Goal: Information Seeking & Learning: Learn about a topic

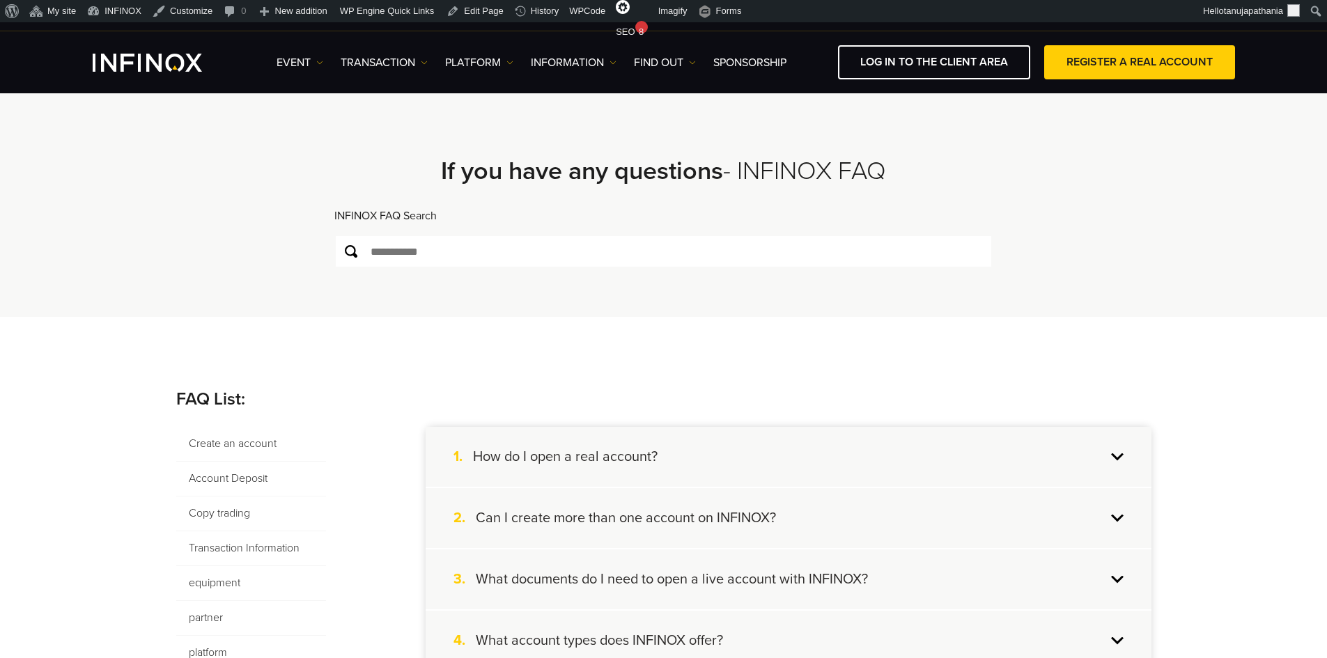
click at [222, 440] on font "Create an account" at bounding box center [233, 444] width 88 height 14
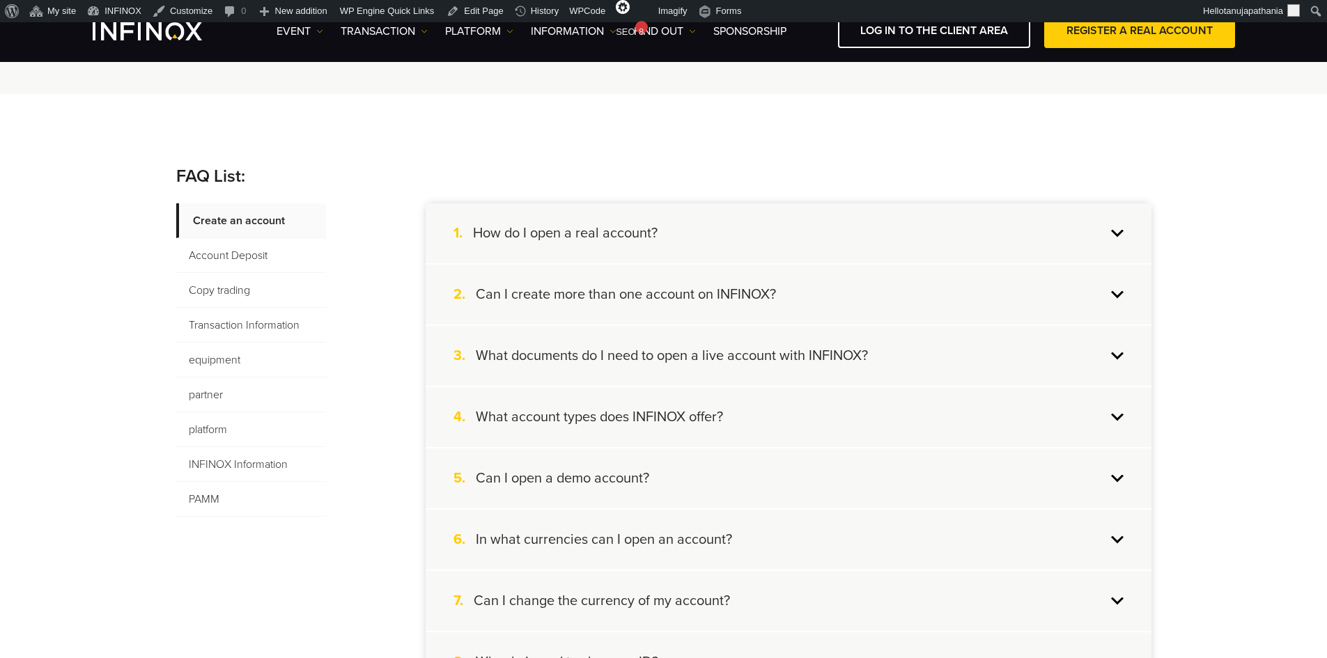
scroll to position [209, 0]
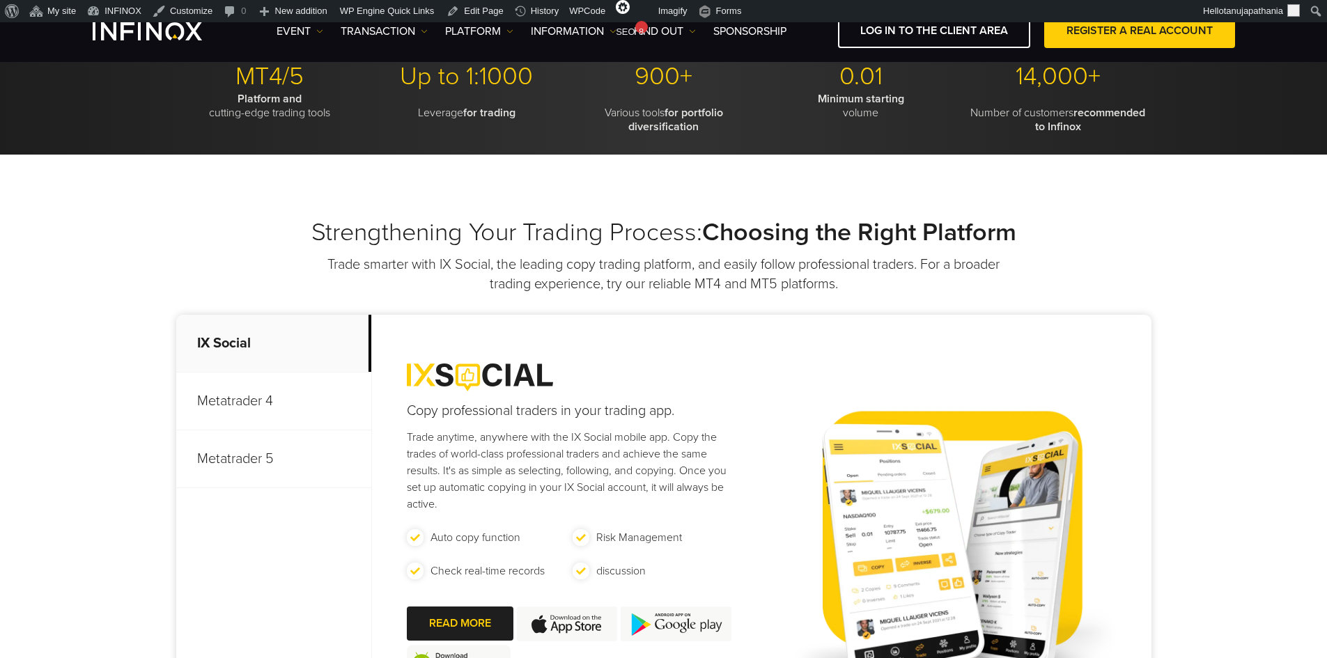
scroll to position [139, 0]
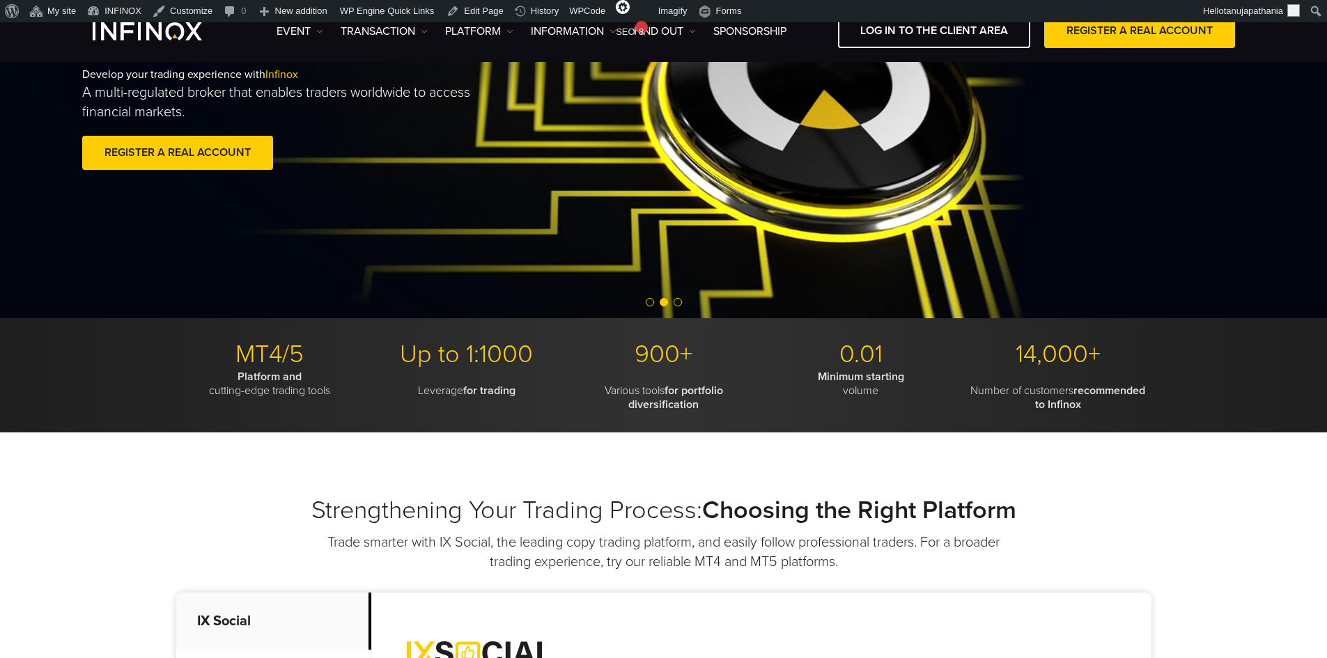
click at [559, 161] on div "Develop your trading experience with Infinox A multi-regulated broker that enab…" at bounding box center [569, 120] width 1003 height 150
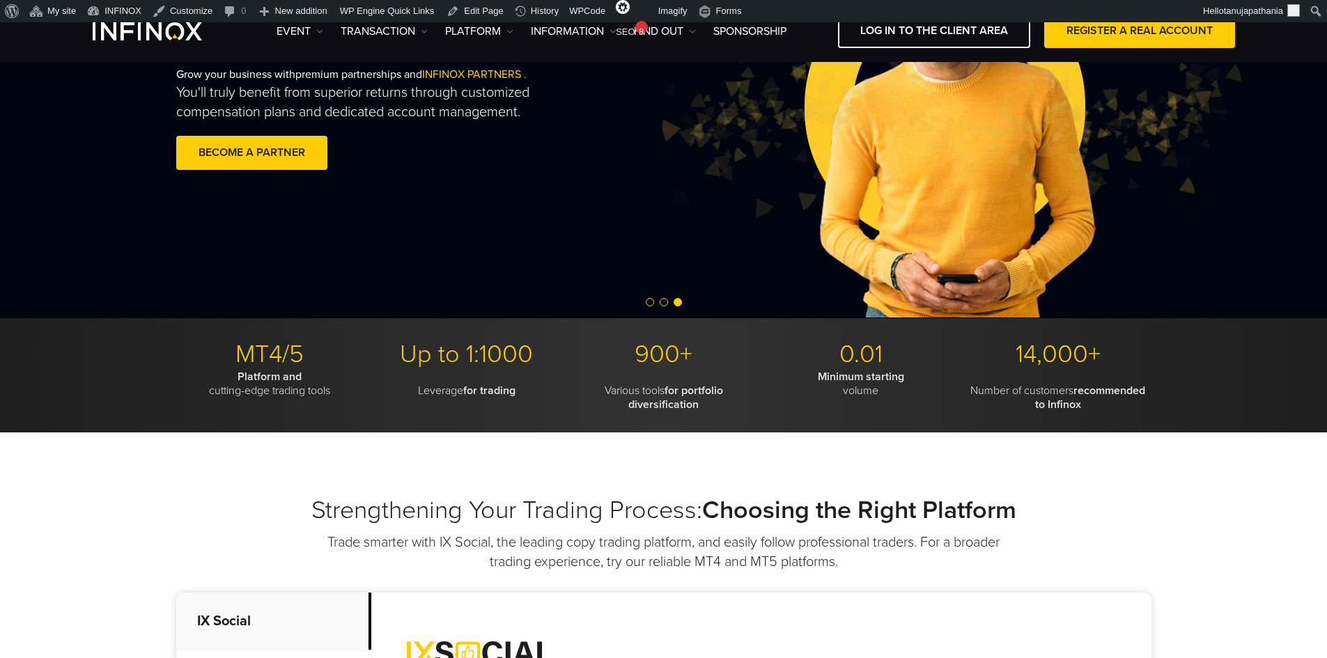
scroll to position [0, 0]
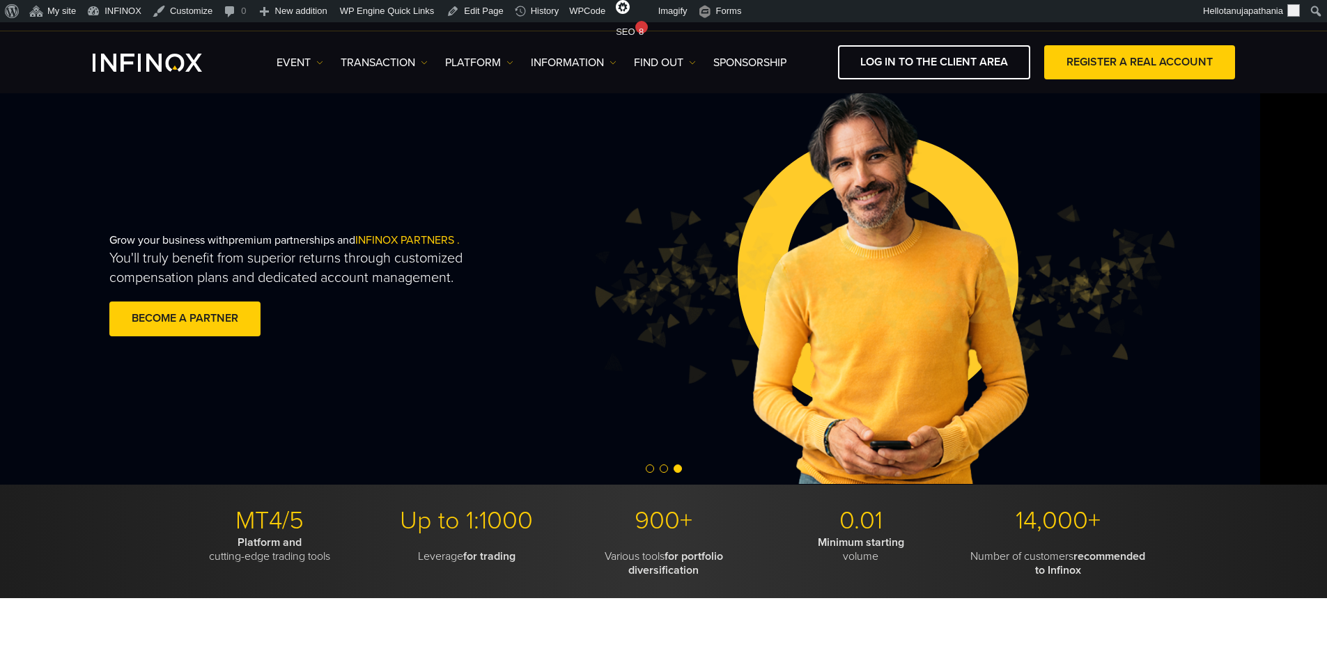
click at [589, 229] on img at bounding box center [882, 286] width 587 height 195
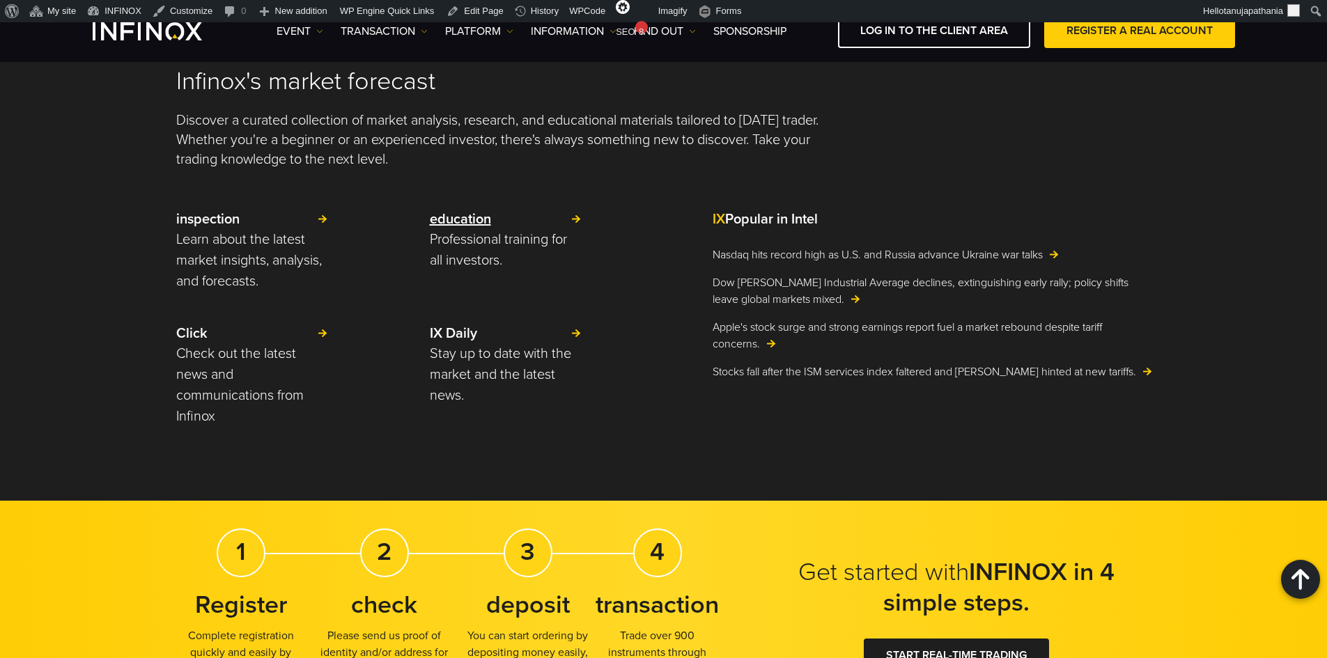
scroll to position [3278, 0]
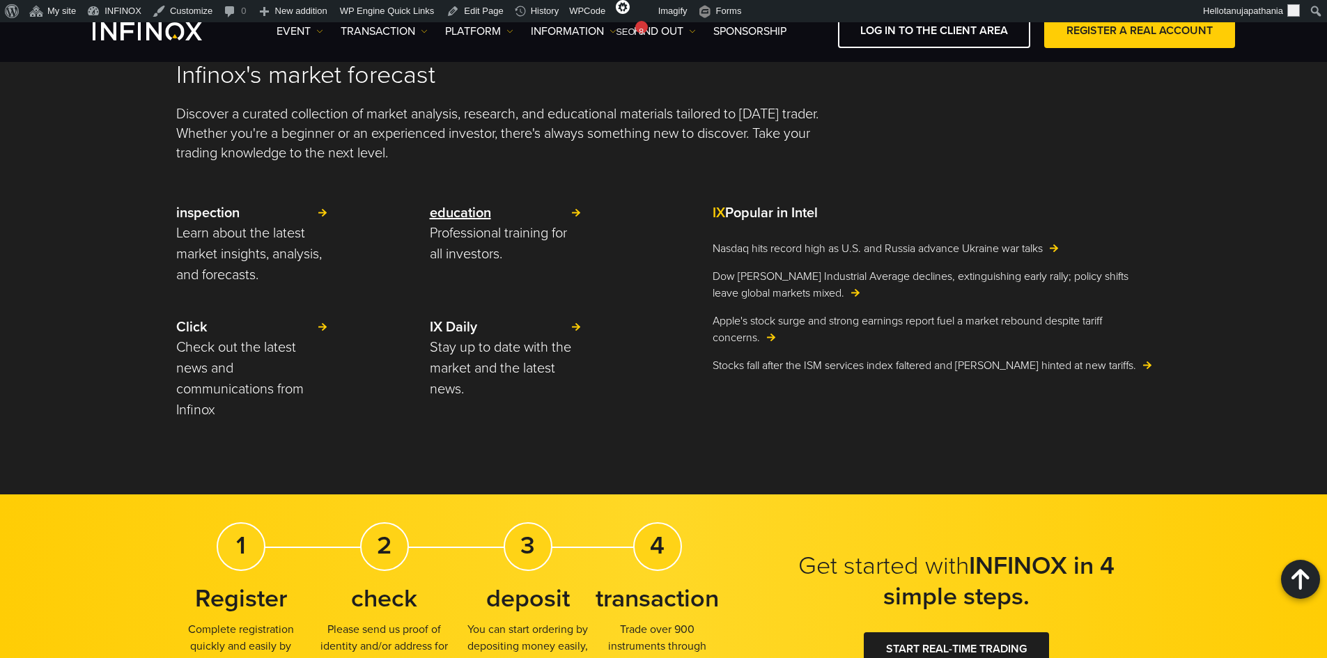
click at [573, 211] on p "education" at bounding box center [506, 213] width 153 height 20
drag, startPoint x: 693, startPoint y: 212, endPoint x: 835, endPoint y: 212, distance: 142.1
click at [835, 212] on div "inspection Learn about the latest market insights, analysis, and forecasts. edu…" at bounding box center [663, 320] width 975 height 235
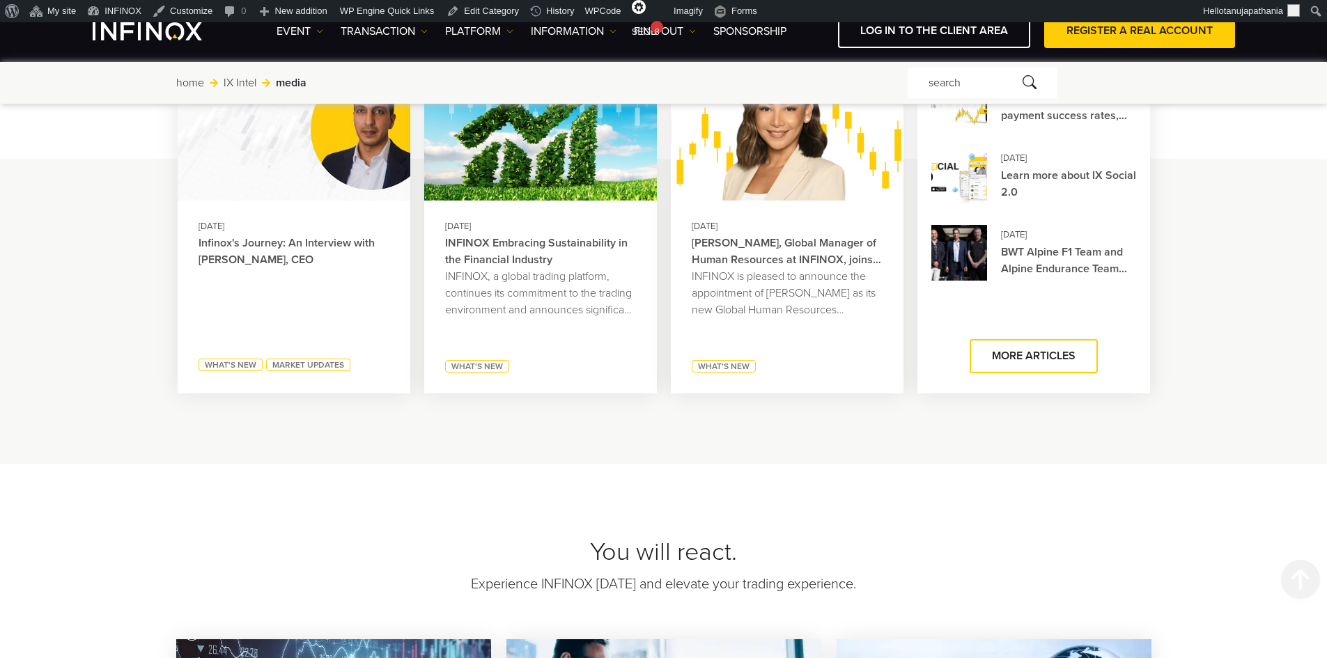
scroll to position [906, 0]
